Goal: Task Accomplishment & Management: Complete application form

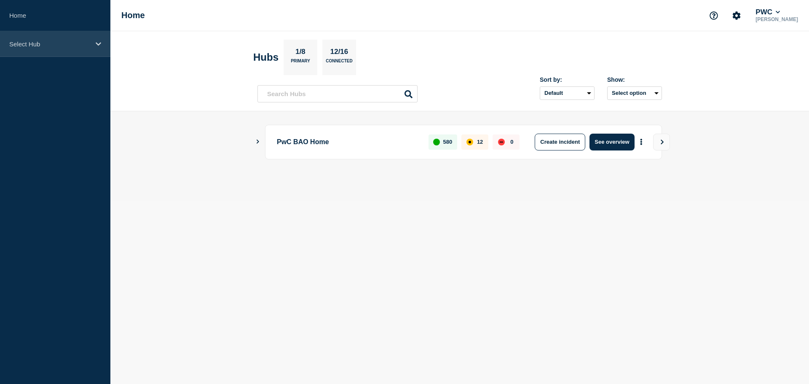
click at [86, 48] on div "Select Hub" at bounding box center [55, 44] width 110 height 26
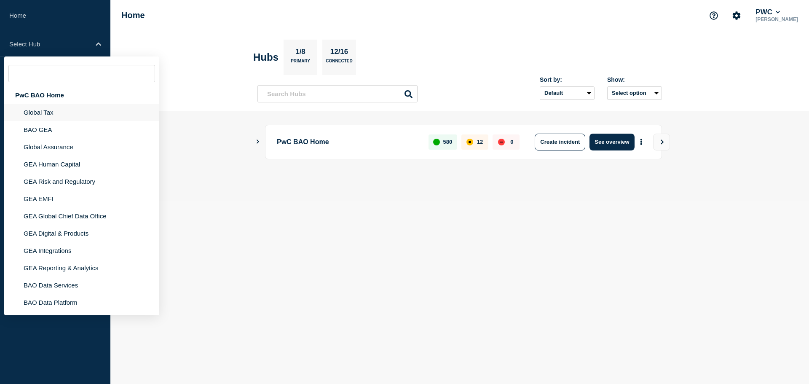
click at [42, 117] on li "Global Tax" at bounding box center [81, 112] width 155 height 17
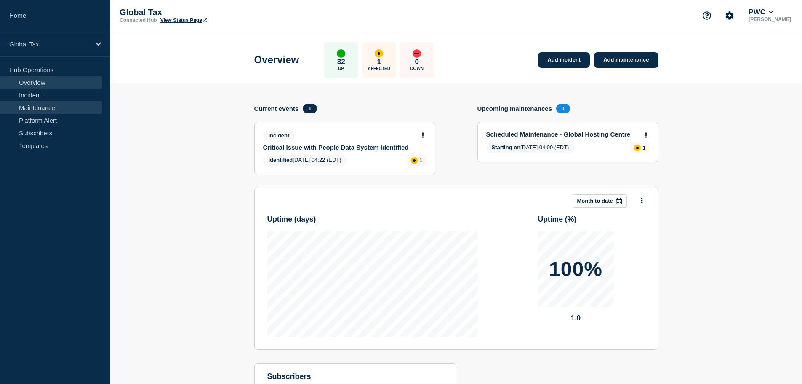
click at [43, 113] on link "Maintenance" at bounding box center [51, 107] width 102 height 13
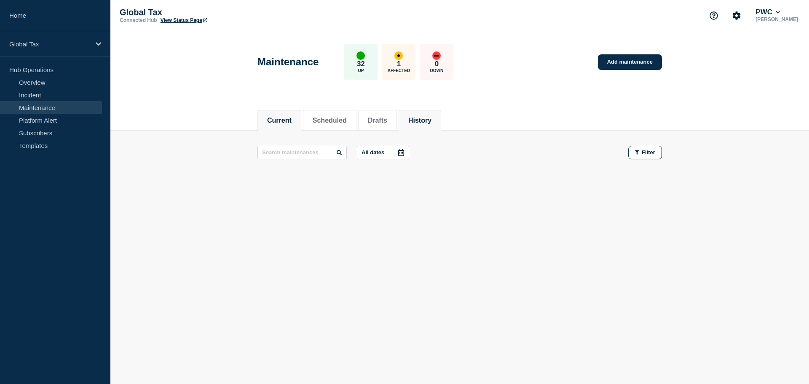
click at [431, 118] on button "History" at bounding box center [419, 121] width 23 height 8
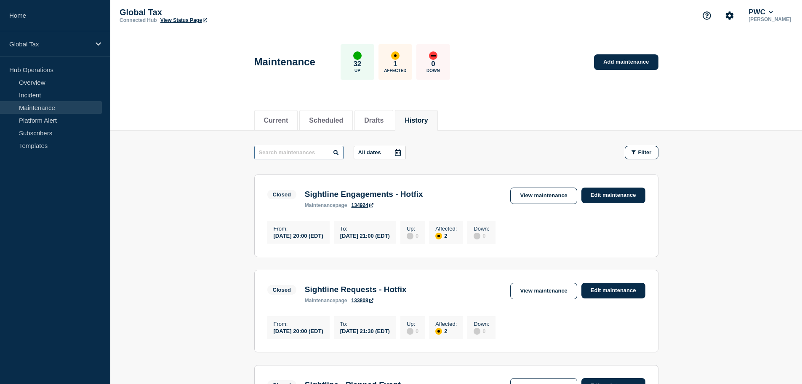
click at [297, 152] on input "text" at bounding box center [298, 152] width 89 height 13
type input "ADR"
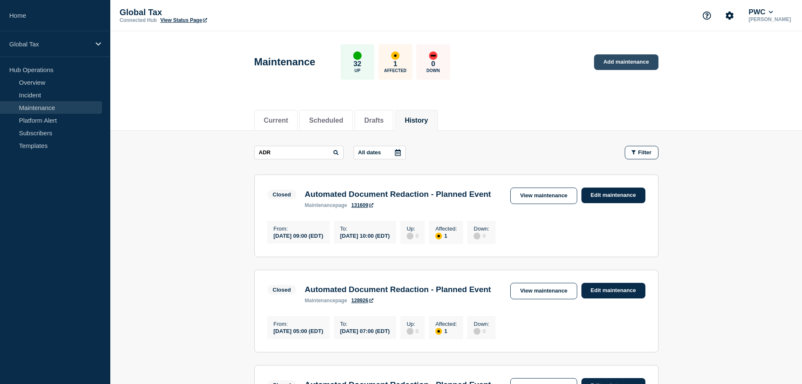
click at [626, 66] on link "Add maintenance" at bounding box center [626, 62] width 64 height 16
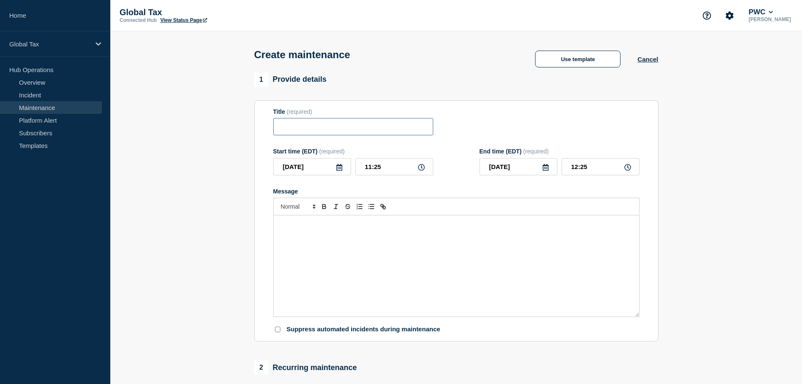
click at [297, 122] on input "Title" at bounding box center [353, 126] width 160 height 17
paste input "Automated Document Redaction - Planned Event"
type input "Automated Document Redaction - Planned Event"
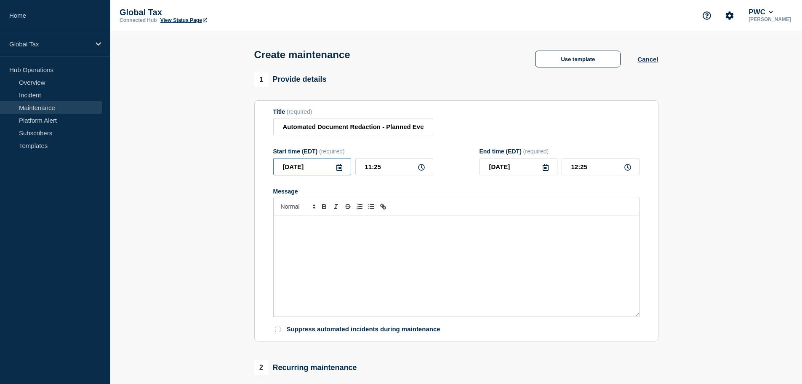
click at [315, 170] on input "2025-09-04" at bounding box center [312, 166] width 78 height 17
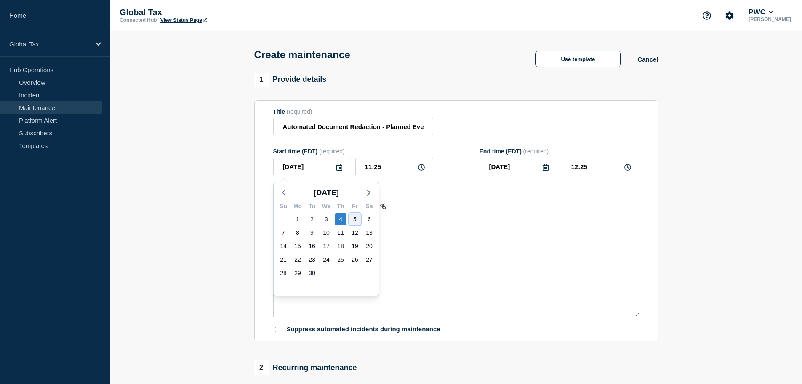
click at [352, 222] on div "5" at bounding box center [355, 219] width 12 height 12
type input "2025-09-05"
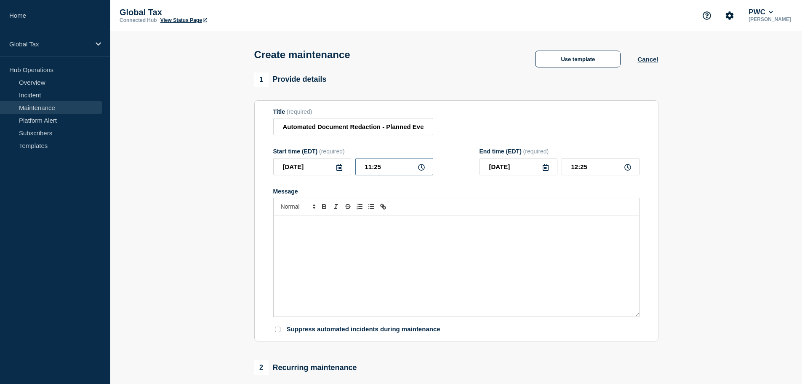
drag, startPoint x: 400, startPoint y: 166, endPoint x: 334, endPoint y: 168, distance: 65.7
click at [334, 168] on div "2025-09-05 11:25" at bounding box center [353, 166] width 160 height 17
type input "04:00"
drag, startPoint x: 592, startPoint y: 168, endPoint x: 569, endPoint y: 173, distance: 23.6
click at [569, 173] on input "05:00" at bounding box center [601, 166] width 78 height 17
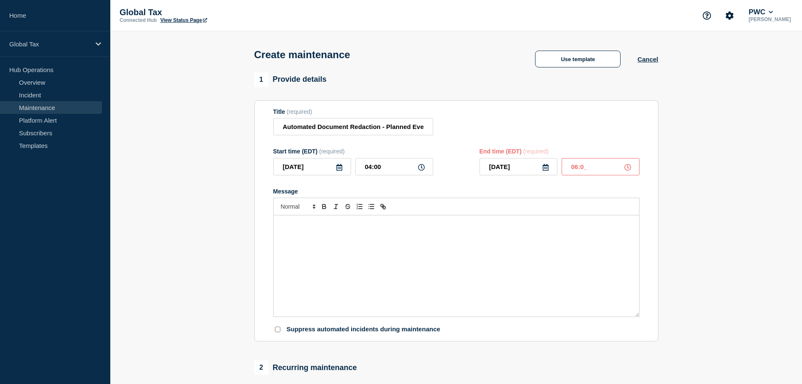
type input "06:00"
click at [403, 248] on div "Message" at bounding box center [457, 265] width 366 height 101
click at [353, 250] on div "Message" at bounding box center [457, 265] width 366 height 101
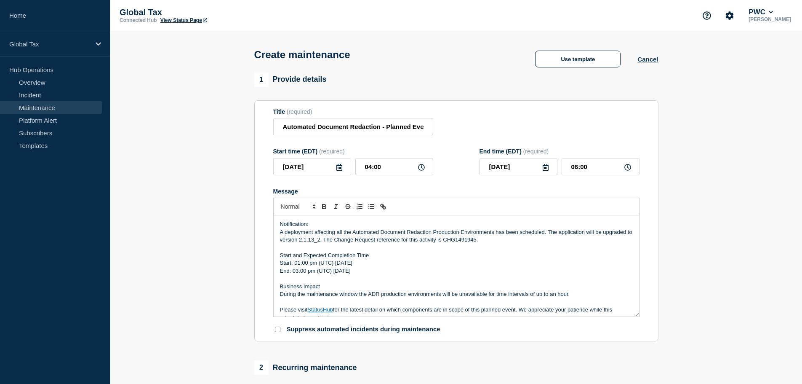
drag, startPoint x: 376, startPoint y: 264, endPoint x: 366, endPoint y: 264, distance: 9.3
click at [366, 264] on p "Start: 01:00 pm (UTC) [DATE]" at bounding box center [456, 263] width 353 height 8
drag, startPoint x: 295, startPoint y: 264, endPoint x: 300, endPoint y: 264, distance: 5.1
click at [300, 264] on p "Start: 01:00 pm (UTC) Wednesday, Aug 05th, 2025" at bounding box center [456, 263] width 353 height 8
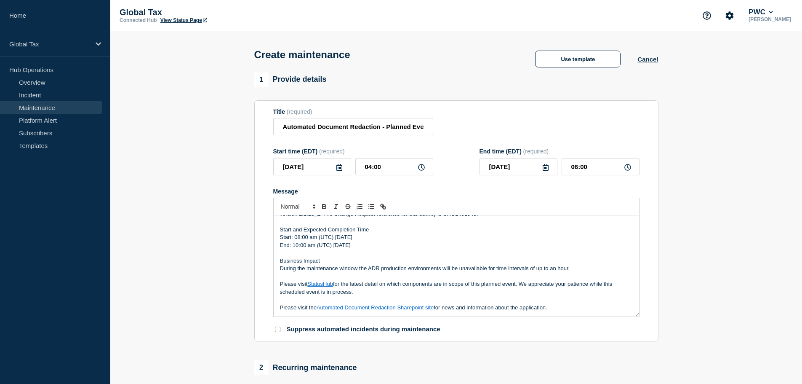
scroll to position [253, 0]
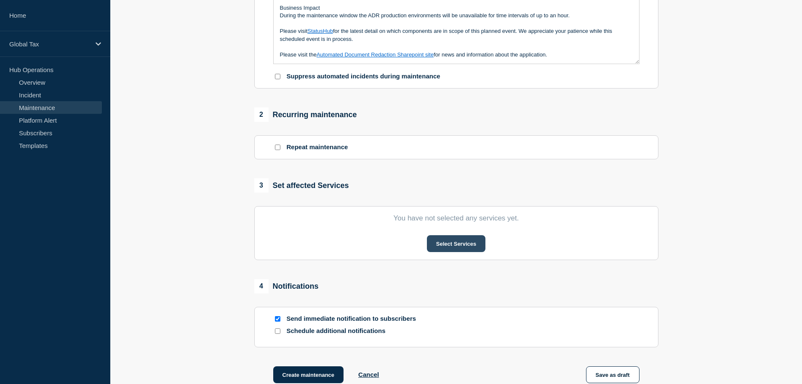
click at [460, 246] on button "Select Services" at bounding box center [456, 243] width 59 height 17
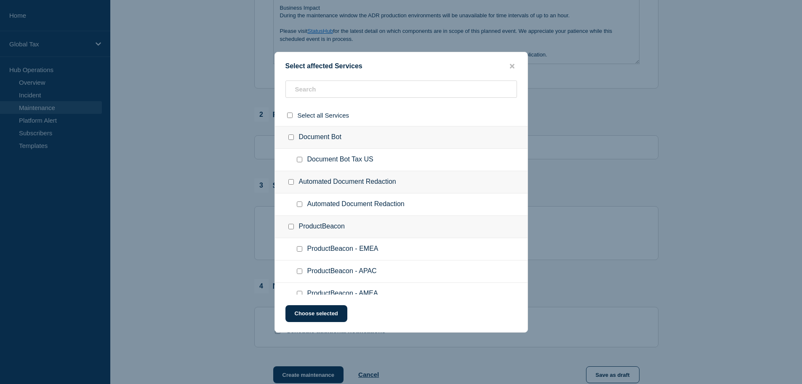
click at [368, 174] on div "Automated Document Redaction" at bounding box center [401, 182] width 253 height 22
click at [290, 184] on input "Automated Document Redaction checkbox" at bounding box center [291, 181] width 5 height 5
checkbox input "true"
click at [334, 317] on button "Choose selected" at bounding box center [317, 313] width 62 height 17
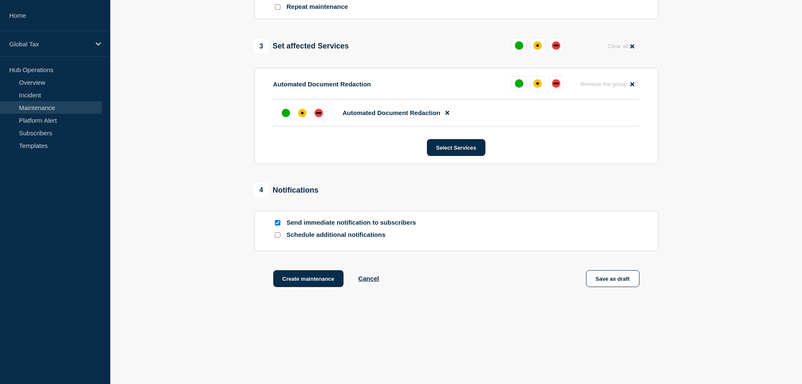
scroll to position [395, 0]
click at [279, 235] on input "Schedule additional notifications" at bounding box center [277, 234] width 5 height 5
checkbox input "true"
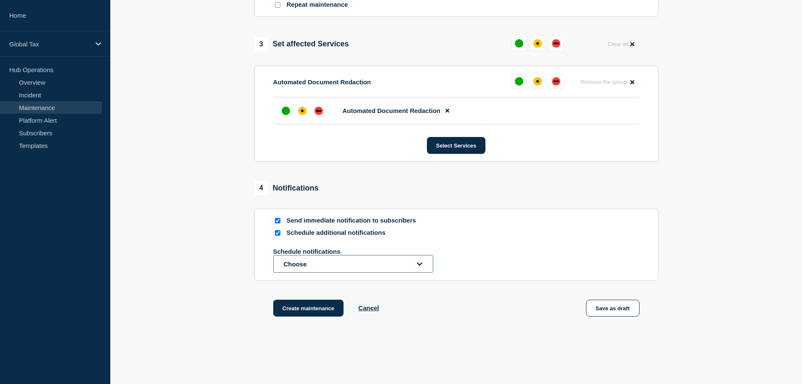
click at [413, 265] on button "Choose" at bounding box center [353, 264] width 160 height 18
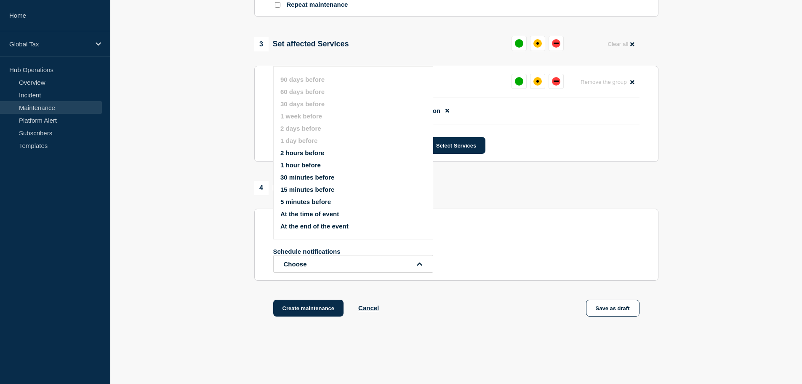
click at [318, 177] on button "30 minutes before" at bounding box center [308, 177] width 54 height 7
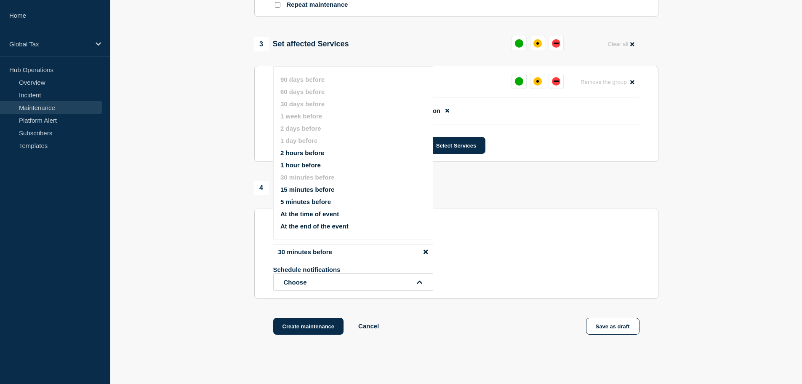
click at [305, 212] on button "At the time of event" at bounding box center [310, 213] width 59 height 7
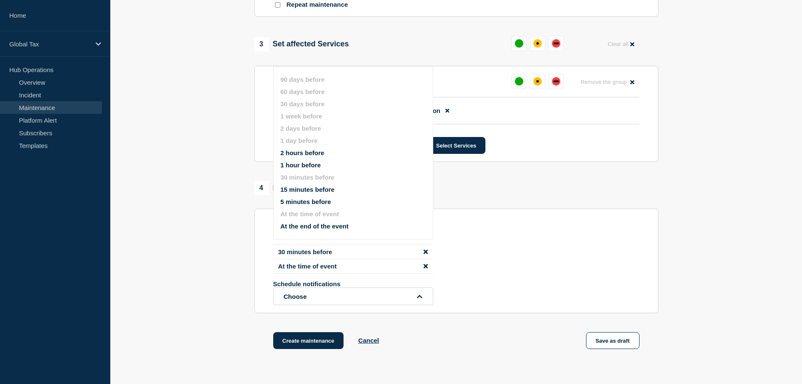
click at [578, 240] on div "Schedule additional notifications 30 minutes before At the time of event Schedu…" at bounding box center [456, 267] width 366 height 76
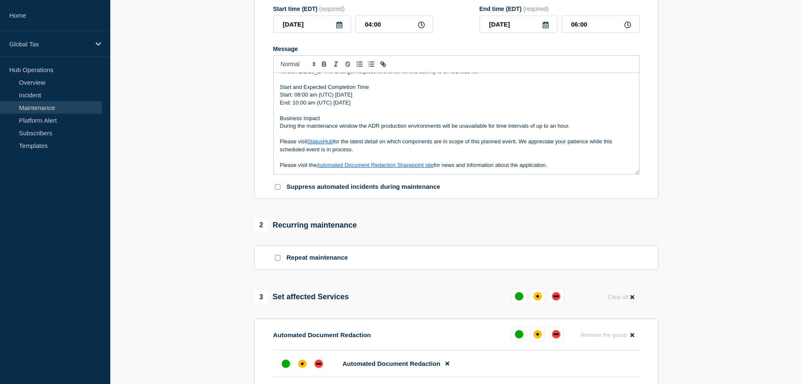
scroll to position [0, 0]
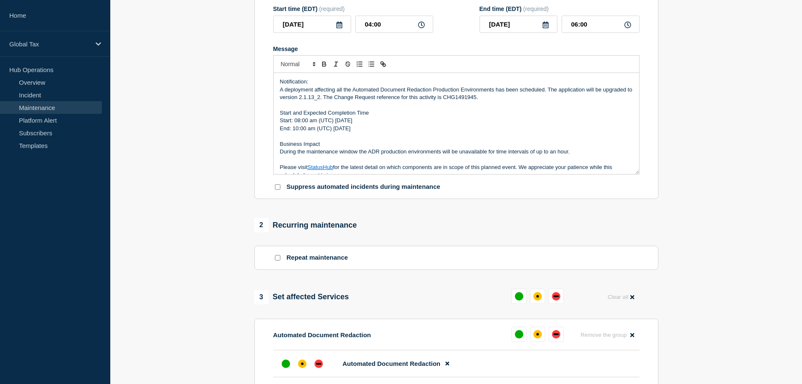
click at [463, 99] on p "A deployment affecting all the Automated Document Redaction Production Environm…" at bounding box center [456, 94] width 353 height 16
drag, startPoint x: 328, startPoint y: 99, endPoint x: 317, endPoint y: 99, distance: 11.4
click at [317, 99] on p "A deployment affecting all the Automated Document Redaction Production Environm…" at bounding box center [456, 94] width 353 height 16
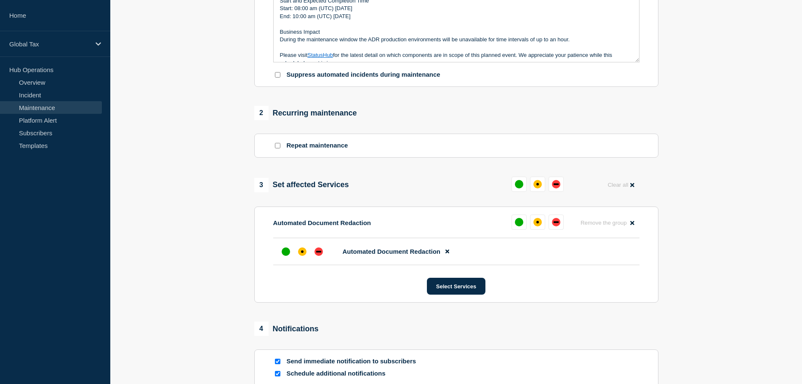
scroll to position [459, 0]
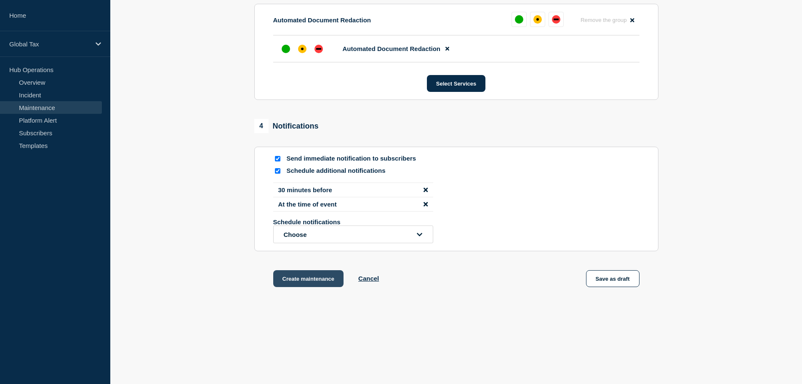
click at [302, 275] on button "Create maintenance" at bounding box center [308, 278] width 71 height 17
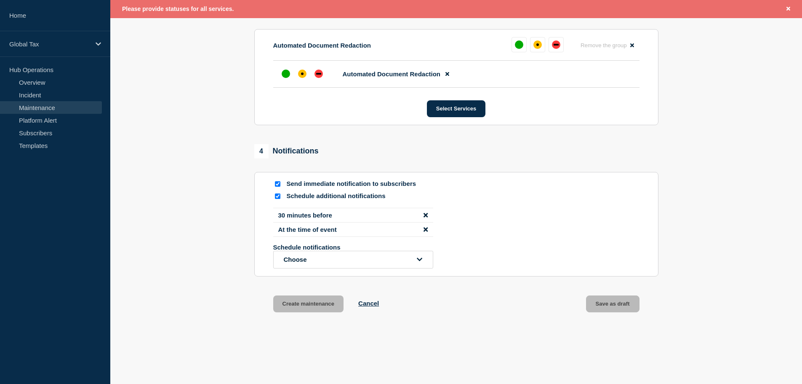
scroll to position [441, 0]
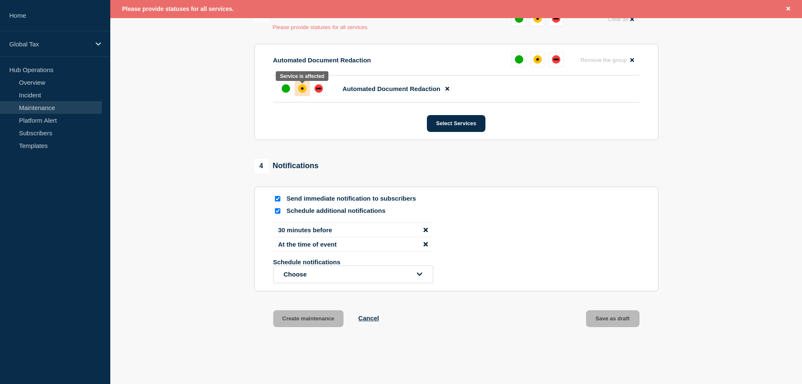
click at [305, 88] on div "affected" at bounding box center [302, 88] width 8 height 8
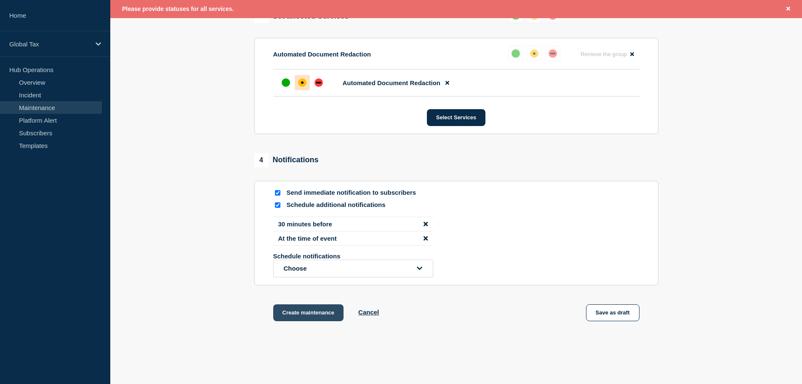
click at [318, 310] on button "Create maintenance" at bounding box center [308, 312] width 71 height 17
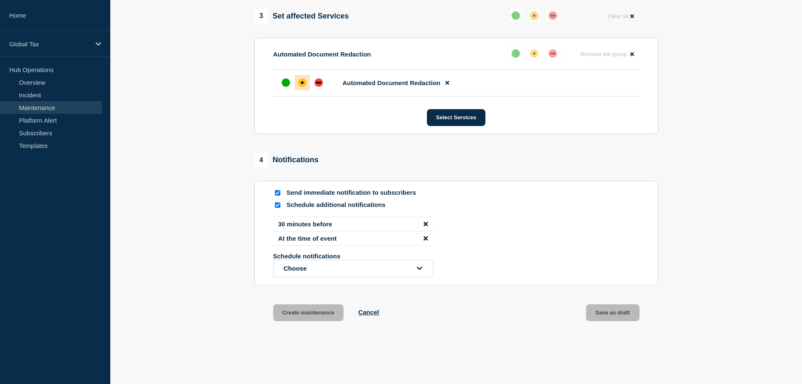
scroll to position [423, 0]
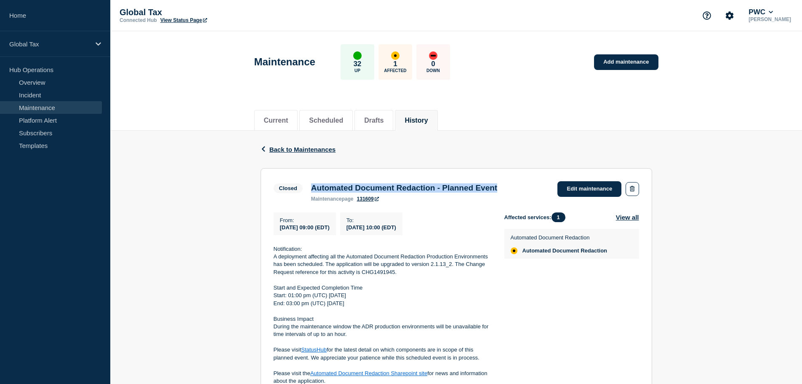
drag, startPoint x: 312, startPoint y: 186, endPoint x: 528, endPoint y: 185, distance: 216.5
click at [528, 185] on div "Closed Automated Document Redaction - Planned Event maintenance page 131609 Edi…" at bounding box center [457, 191] width 366 height 21
copy h3 "Automated Document Redaction - Planned Event"
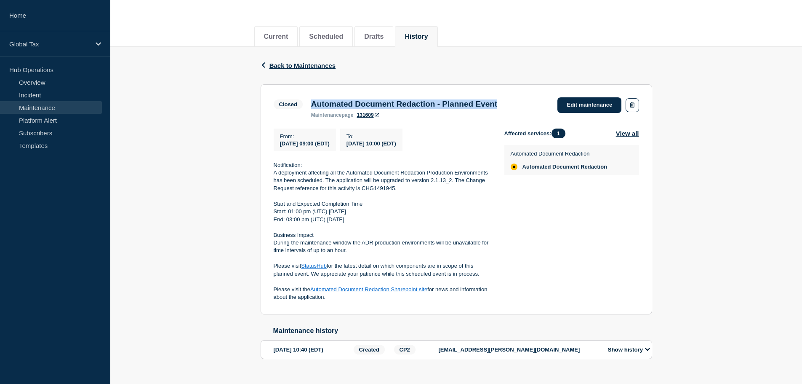
scroll to position [84, 0]
drag, startPoint x: 273, startPoint y: 167, endPoint x: 455, endPoint y: 309, distance: 231.4
click at [455, 309] on section "Closed Automated Document Redaction - Planned Event maintenance page 131609 Edi…" at bounding box center [457, 199] width 392 height 230
copy div "Notification: A deployment affecting all the Automated Document Redaction Produ…"
